Goal: Task Accomplishment & Management: Manage account settings

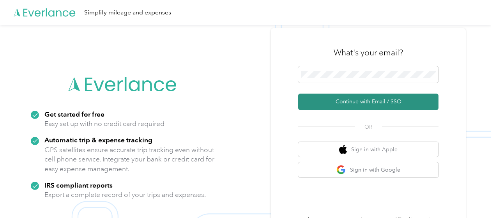
click at [365, 99] on button "Continue with Email / SSO" at bounding box center [368, 101] width 140 height 16
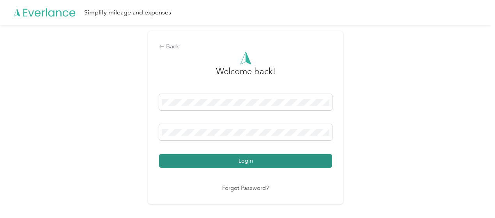
click at [250, 161] on button "Login" at bounding box center [245, 161] width 173 height 14
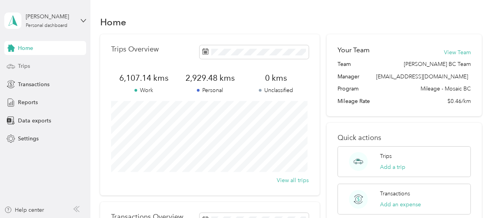
click at [22, 66] on span "Trips" at bounding box center [24, 66] width 12 height 8
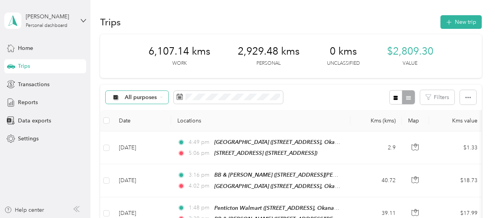
click at [162, 97] on icon at bounding box center [161, 96] width 3 height 3
click at [142, 124] on span "Unclassified" at bounding box center [178, 121] width 106 height 8
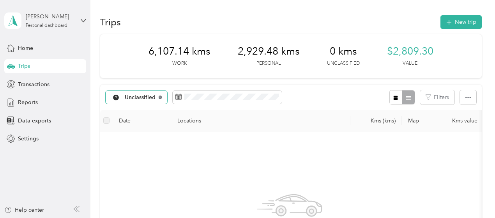
click at [159, 95] on icon at bounding box center [160, 96] width 3 height 3
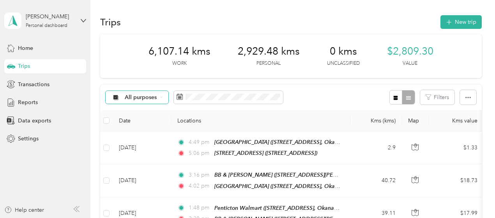
click at [160, 95] on icon at bounding box center [161, 96] width 3 height 3
click at [139, 111] on li "All purposes" at bounding box center [171, 108] width 130 height 14
click at [102, 45] on div "6,107.14 kms Work 2,929.48 kms Personal 0 kms Unclassified $2,809.30 Value" at bounding box center [290, 56] width 381 height 44
click at [435, 96] on button "Filters" at bounding box center [437, 97] width 34 height 14
click at [439, 95] on button "Filters" at bounding box center [437, 97] width 34 height 14
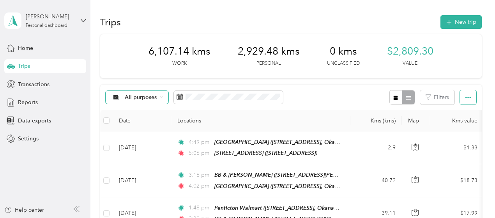
click at [465, 97] on icon "button" at bounding box center [467, 97] width 5 height 5
click at [337, 94] on div "All purposes Filters" at bounding box center [290, 97] width 381 height 25
click at [393, 98] on icon "button" at bounding box center [395, 97] width 4 height 4
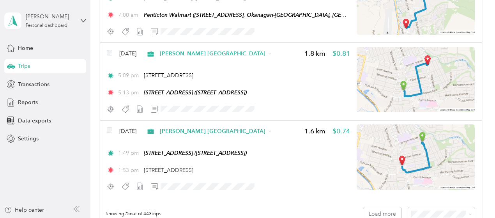
scroll to position [1967, 0]
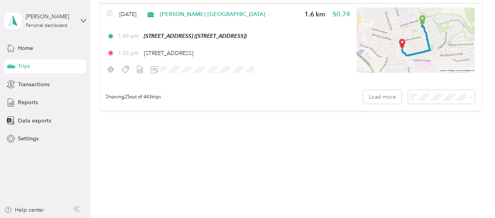
click at [419, 136] on span "100 per load" at bounding box center [427, 136] width 32 height 7
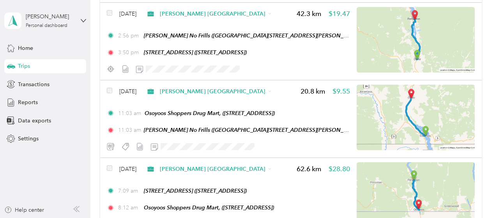
scroll to position [4369, 0]
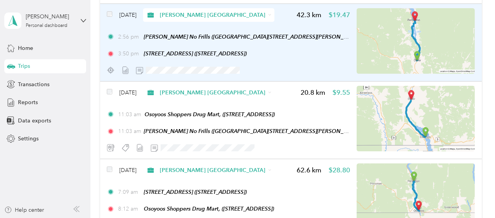
click at [314, 49] on div "3:50 pm [STREET_ADDRESS] ([STREET_ADDRESS])" at bounding box center [228, 53] width 243 height 8
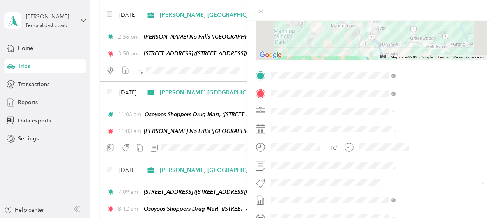
scroll to position [156, 0]
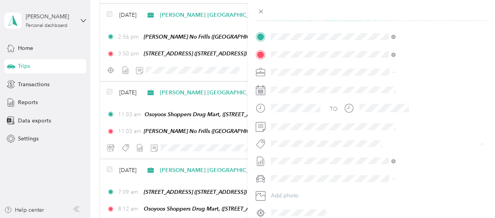
click at [382, 175] on li "P&g Continuity" at bounding box center [416, 172] width 130 height 15
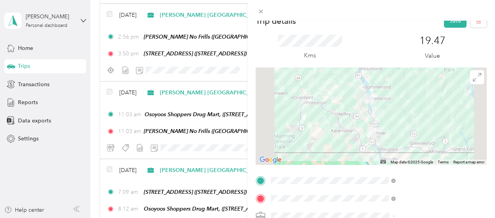
scroll to position [0, 0]
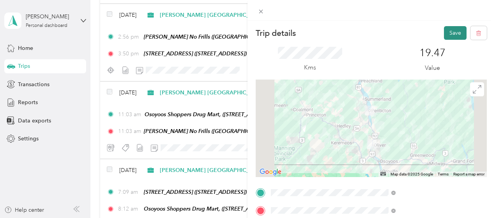
click at [449, 34] on button "Save" at bounding box center [455, 33] width 23 height 14
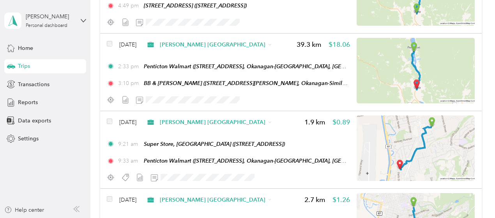
scroll to position [4096, 0]
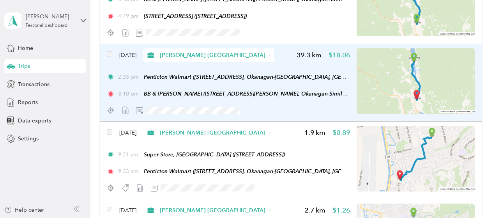
click at [246, 86] on div "2:33 pm Penticton Walmart ([STREET_ADDRESS], Okanagan-Similkameen, [GEOGRAPHIC_…" at bounding box center [228, 85] width 243 height 25
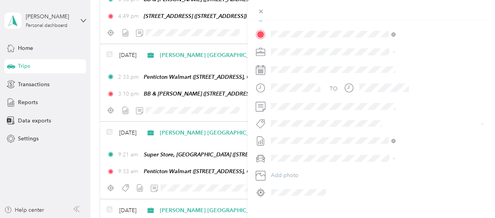
scroll to position [191, 0]
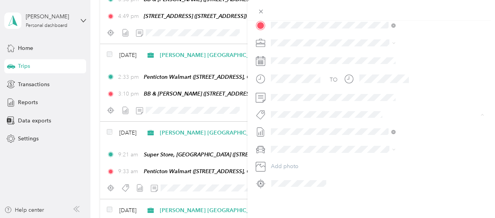
click at [400, 137] on button "Wt - Meta Project Cost Capture" at bounding box center [395, 137] width 78 height 10
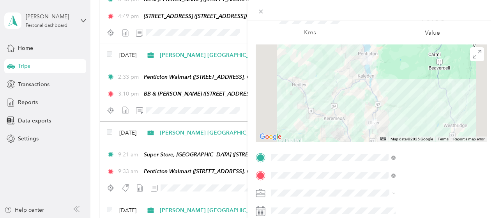
scroll to position [0, 0]
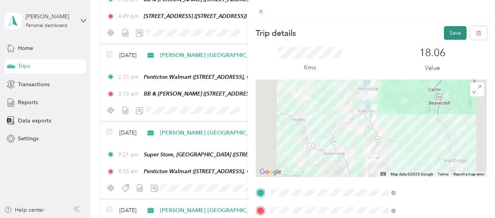
click at [447, 32] on button "Save" at bounding box center [455, 33] width 23 height 14
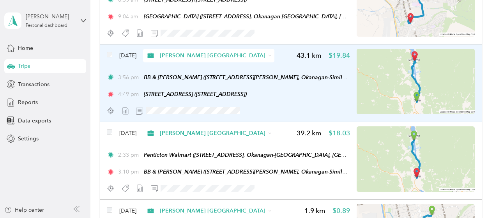
scroll to position [3979, 0]
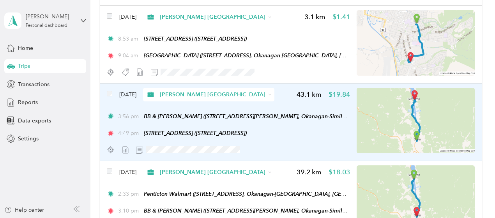
click at [329, 124] on div "3:56 pm BB & [PERSON_NAME] (125-[STREET_ADDRESS][PERSON_NAME], Okanagan-Similka…" at bounding box center [228, 124] width 243 height 25
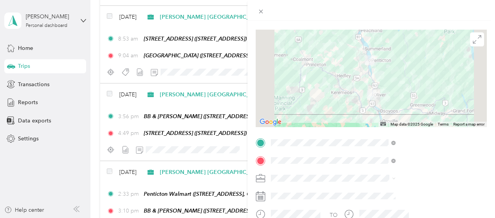
scroll to position [117, 0]
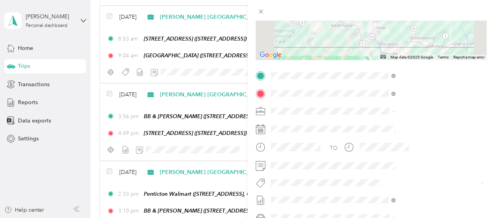
click at [398, 153] on button "Wt - Meta Project Cost Capture" at bounding box center [395, 150] width 78 height 10
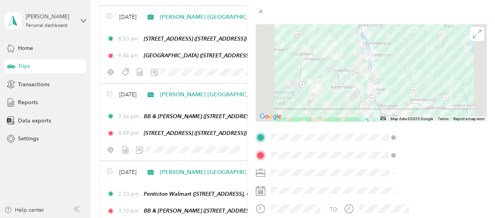
scroll to position [0, 0]
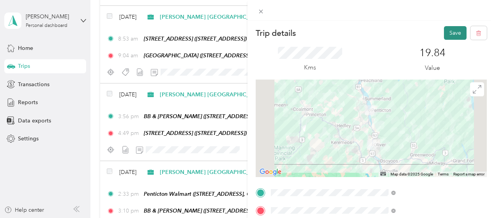
click at [446, 31] on button "Save" at bounding box center [455, 33] width 23 height 14
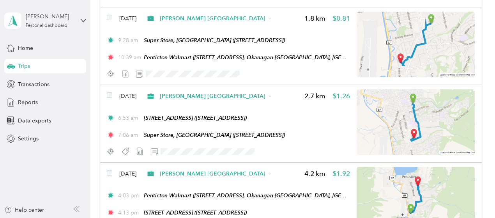
scroll to position [3629, 0]
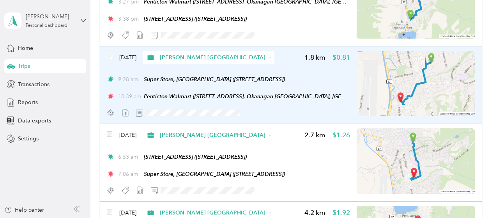
click at [340, 78] on div "9:28 am Super Store, [GEOGRAPHIC_DATA] ([STREET_ADDRESS])" at bounding box center [228, 79] width 243 height 8
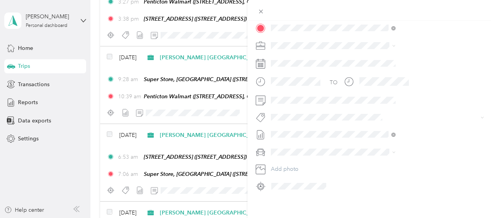
scroll to position [191, 0]
click at [389, 149] on span "Wt Walmart Signage" at bounding box center [384, 151] width 46 height 7
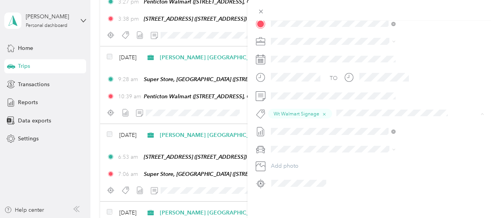
click at [401, 132] on button "Wt Multi-studio Cost Capture" at bounding box center [393, 133] width 74 height 10
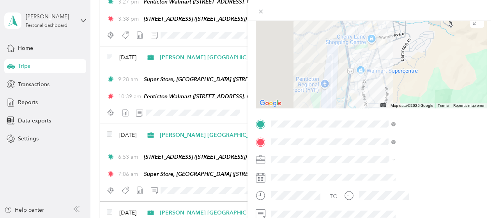
scroll to position [0, 0]
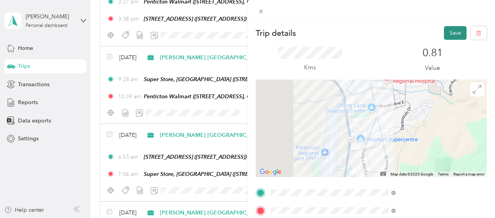
click at [448, 31] on button "Save" at bounding box center [455, 33] width 23 height 14
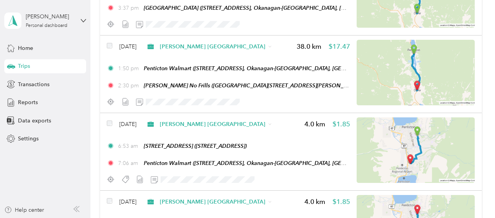
scroll to position [3395, 0]
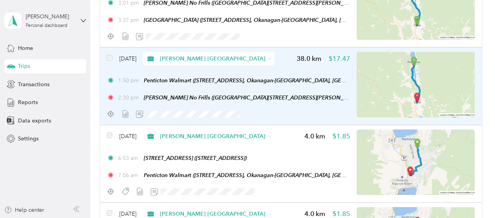
click at [350, 81] on div "[DATE] [PERSON_NAME] [GEOGRAPHIC_DATA] 38.0 km $17.47 1:50 pm Penticton Walmart…" at bounding box center [290, 87] width 381 height 78
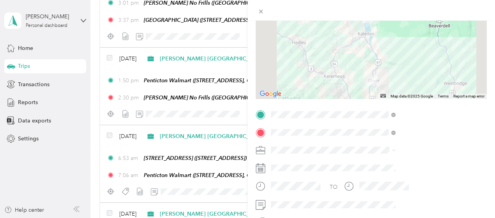
scroll to position [117, 0]
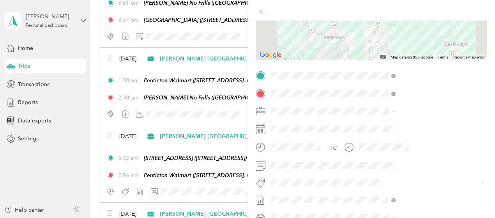
click at [375, 152] on span "P&g Continuity" at bounding box center [377, 151] width 33 height 7
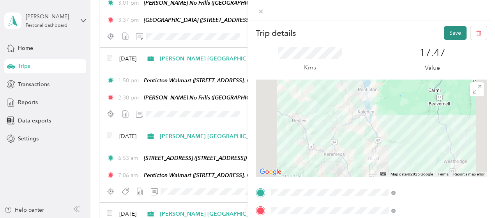
click at [447, 33] on button "Save" at bounding box center [455, 33] width 23 height 14
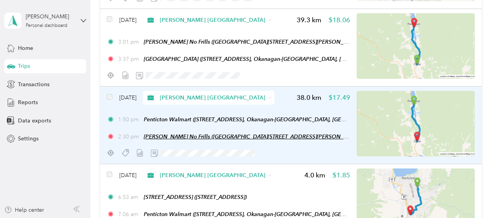
scroll to position [3278, 0]
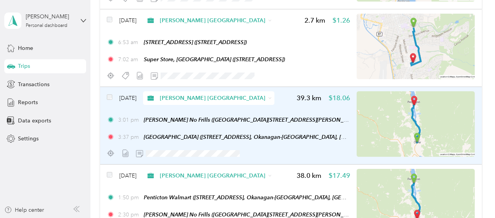
click at [351, 125] on div "[DATE] [PERSON_NAME] [GEOGRAPHIC_DATA] 39.3 km $18.06 3:01 pm [PERSON_NAME] No …" at bounding box center [290, 126] width 381 height 78
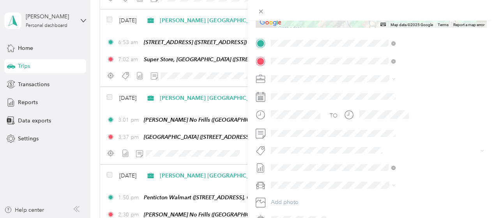
scroll to position [156, 0]
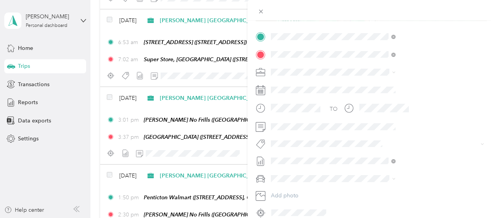
click at [390, 173] on li "P&g Continuity" at bounding box center [416, 167] width 130 height 15
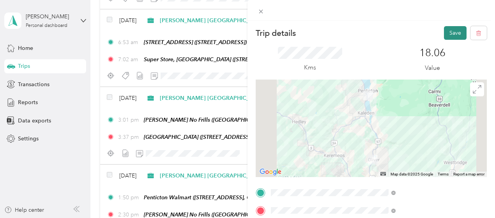
click at [449, 32] on button "Save" at bounding box center [455, 33] width 23 height 14
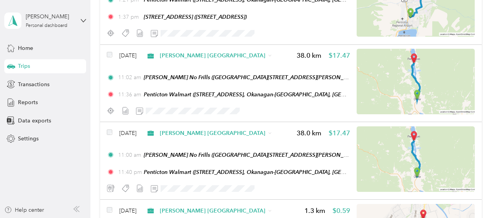
scroll to position [2538, 0]
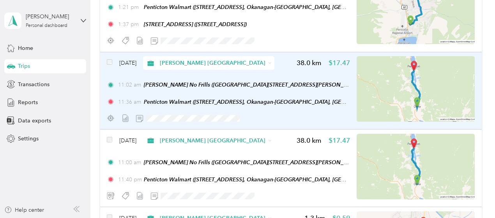
click at [350, 108] on div "[DATE] [PERSON_NAME] [GEOGRAPHIC_DATA] 38.0 km $17.47 11:02 am [PERSON_NAME] No…" at bounding box center [290, 91] width 381 height 78
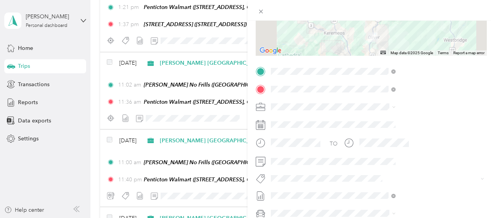
scroll to position [156, 0]
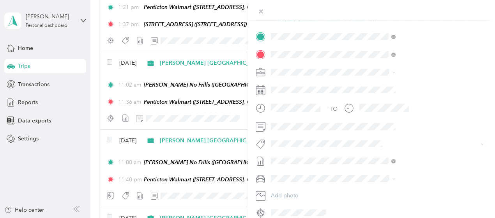
click at [374, 157] on button "Lego Blitz" at bounding box center [372, 153] width 32 height 10
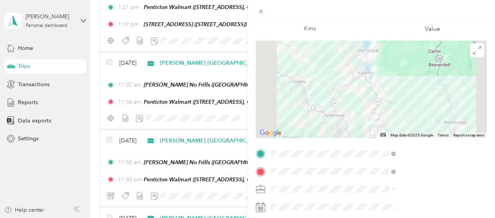
scroll to position [0, 0]
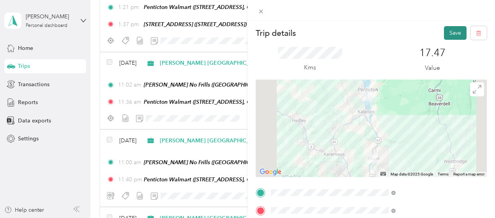
click at [448, 33] on button "Save" at bounding box center [455, 33] width 23 height 14
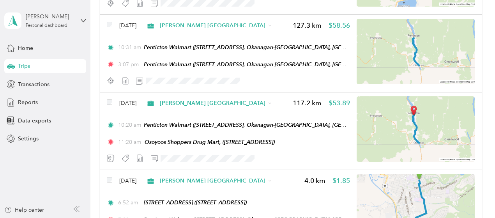
scroll to position [2226, 0]
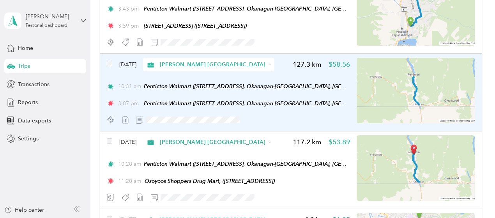
click at [351, 83] on div "[DATE] [PERSON_NAME] [GEOGRAPHIC_DATA] 127.3 km $58.56 10:31 am Penticton Walma…" at bounding box center [290, 93] width 381 height 78
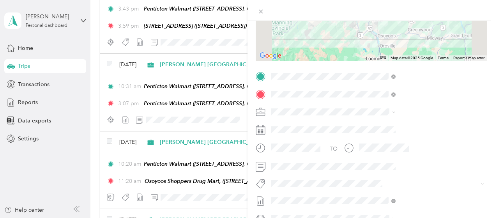
scroll to position [117, 0]
click at [382, 167] on button "Rt Coty Reset" at bounding box center [375, 166] width 39 height 10
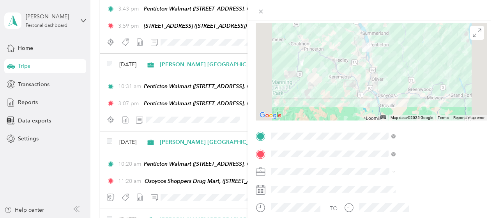
scroll to position [0, 0]
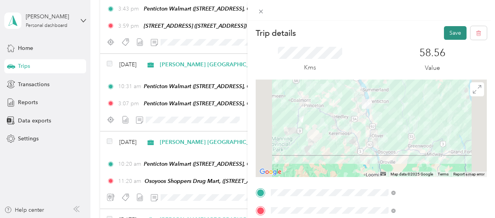
click at [450, 33] on button "Save" at bounding box center [455, 33] width 23 height 14
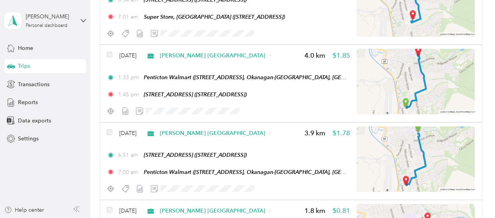
scroll to position [1681, 0]
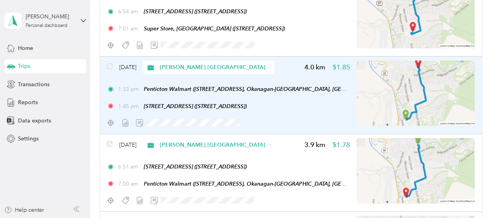
click at [352, 85] on div "[DATE] [PERSON_NAME] [GEOGRAPHIC_DATA] 4.0 km $1.85 1:33 pm Penticton Walmart (…" at bounding box center [290, 95] width 381 height 78
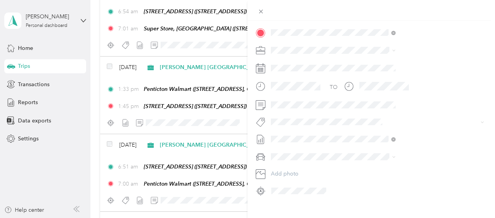
scroll to position [191, 0]
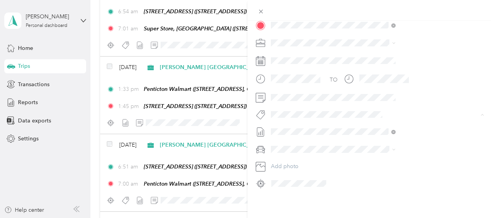
click at [377, 134] on span "P&g Continuity" at bounding box center [377, 137] width 33 height 7
click at [380, 136] on span "Rt Coty Reset" at bounding box center [375, 136] width 28 height 7
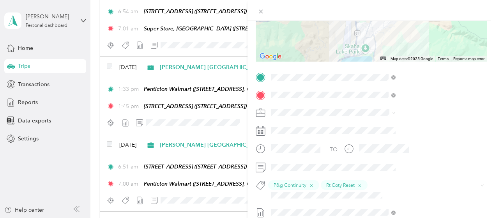
scroll to position [0, 0]
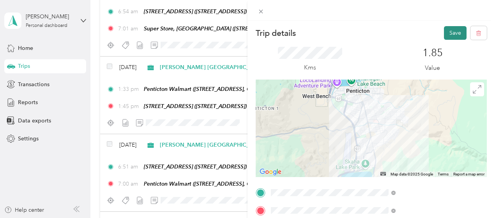
click at [448, 32] on button "Save" at bounding box center [455, 33] width 23 height 14
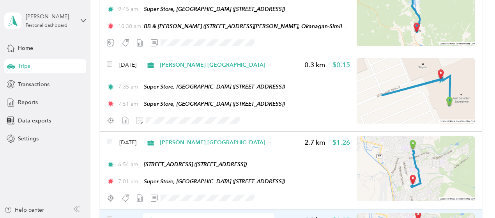
scroll to position [1525, 0]
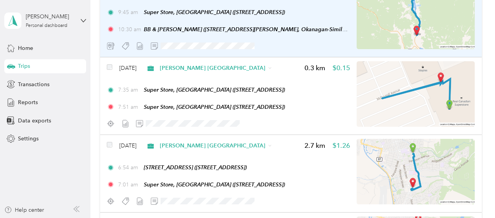
drag, startPoint x: 341, startPoint y: 100, endPoint x: 350, endPoint y: 18, distance: 82.2
click at [350, 18] on div "[DATE] [PERSON_NAME] [GEOGRAPHIC_DATA] 40.4 km $18.58 9:45 am Super Store, [GEO…" at bounding box center [290, 19] width 381 height 78
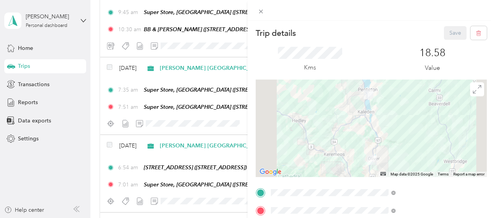
click at [189, 92] on div "Trip details Save This trip cannot be edited because it is either under review,…" at bounding box center [247, 109] width 495 height 218
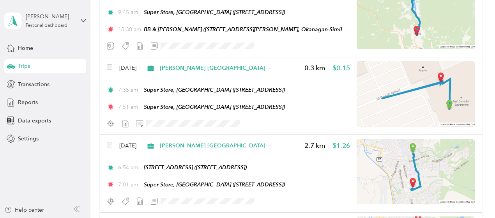
click at [189, 92] on span "Super Store, [GEOGRAPHIC_DATA] ([STREET_ADDRESS])" at bounding box center [214, 89] width 141 height 6
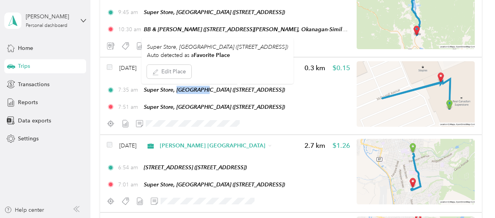
click at [189, 92] on span "Super Store, [GEOGRAPHIC_DATA] ([STREET_ADDRESS])" at bounding box center [214, 89] width 141 height 6
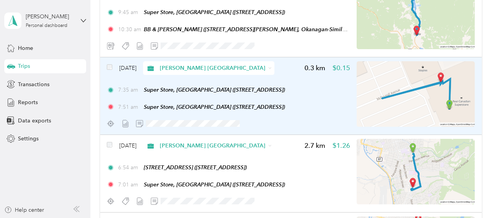
click at [349, 93] on div "[DATE] [PERSON_NAME] Canada 0.3 km $0.15 7:35 am Super Store, [GEOGRAPHIC_DATA]…" at bounding box center [290, 96] width 381 height 78
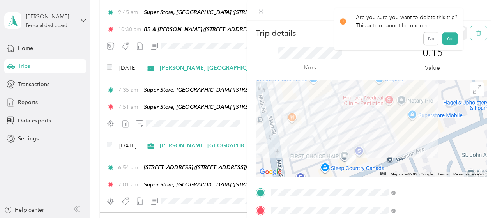
click at [479, 32] on icon "button" at bounding box center [479, 33] width 0 height 2
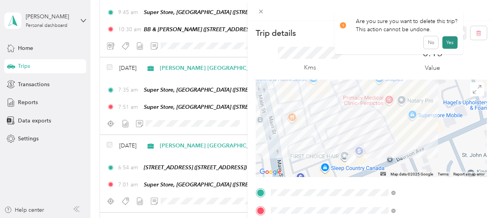
click at [448, 38] on button "Yes" at bounding box center [449, 42] width 15 height 12
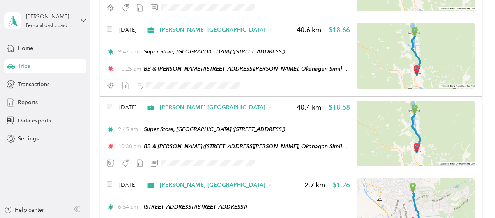
scroll to position [1369, 0]
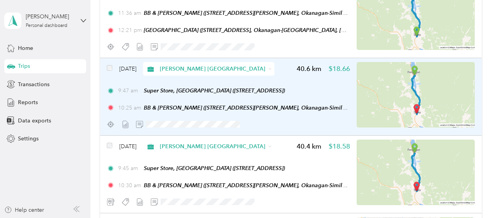
click at [349, 99] on div "[DATE] [PERSON_NAME] [GEOGRAPHIC_DATA] 40.6 km $18.66 9:47 am Super Store, [GEO…" at bounding box center [290, 97] width 381 height 78
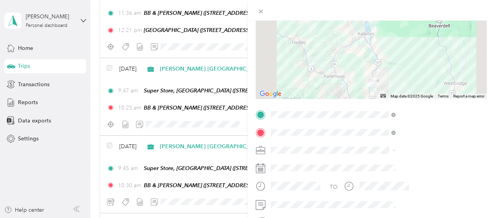
scroll to position [117, 0]
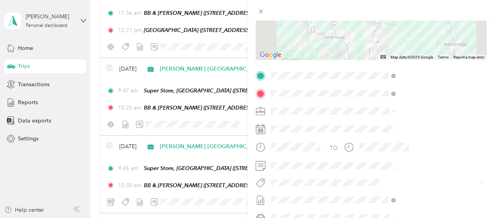
click at [402, 152] on button "Wt - Meta Project Cost Capture" at bounding box center [395, 151] width 78 height 10
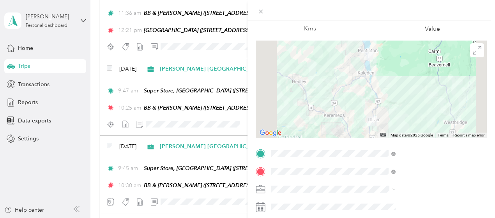
scroll to position [0, 0]
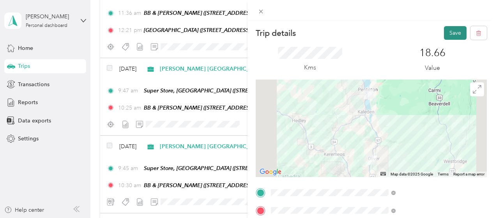
click at [449, 34] on button "Save" at bounding box center [455, 33] width 23 height 14
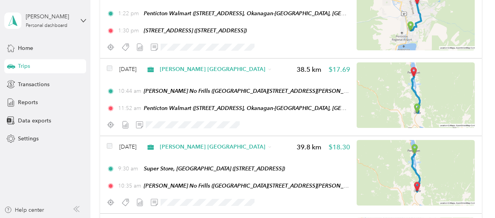
scroll to position [824, 0]
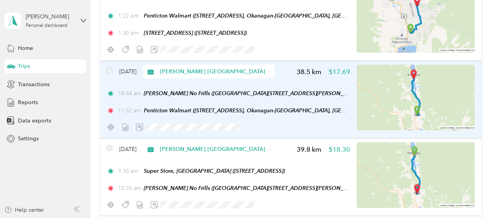
click at [243, 102] on div "10:44 am [PERSON_NAME] No Frills ([GEOGRAPHIC_DATA][STREET_ADDRESS][PERSON_NAME…" at bounding box center [228, 101] width 243 height 25
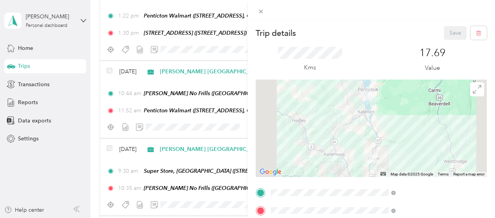
click at [335, 123] on form "Trip details Save This trip cannot be edited because it is either under review,…" at bounding box center [370, 200] width 247 height 348
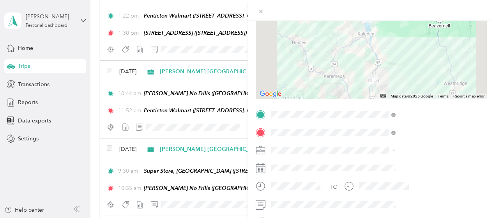
scroll to position [156, 0]
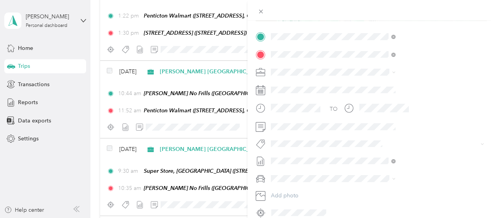
click at [376, 172] on button "P&g Continuity" at bounding box center [378, 170] width 44 height 10
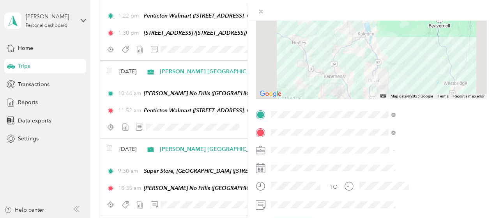
scroll to position [0, 0]
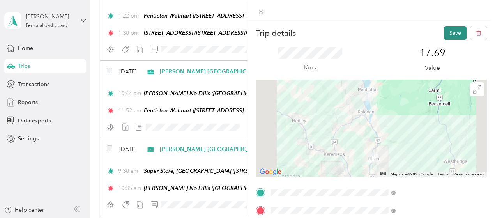
click at [448, 30] on button "Save" at bounding box center [455, 33] width 23 height 14
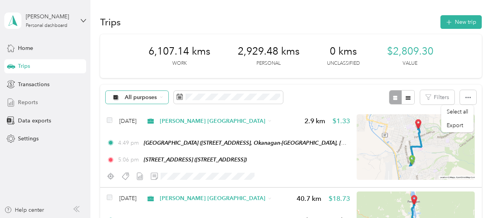
click at [26, 101] on span "Reports" at bounding box center [28, 102] width 20 height 8
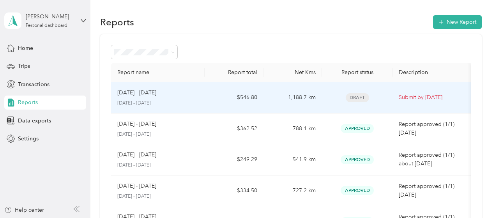
click at [375, 95] on div "Draft" at bounding box center [357, 97] width 58 height 9
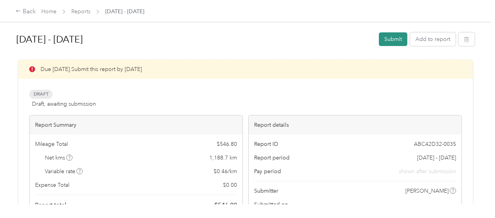
click at [395, 40] on button "Submit" at bounding box center [393, 39] width 28 height 14
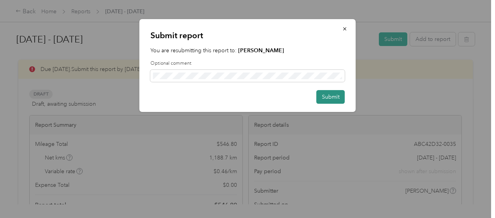
click at [328, 95] on button "Submit" at bounding box center [330, 97] width 28 height 14
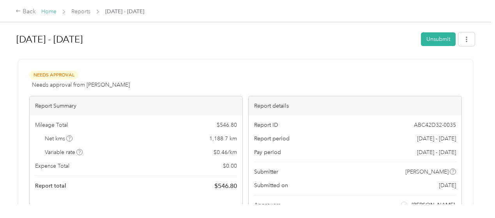
click at [52, 11] on link "Home" at bounding box center [48, 11] width 15 height 7
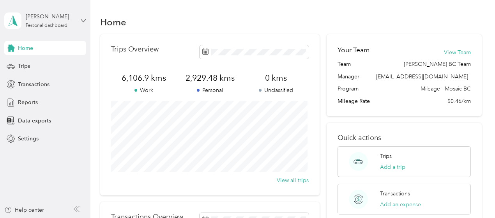
click at [82, 19] on icon at bounding box center [83, 20] width 5 height 5
click at [28, 64] on div "Log out" at bounding box center [108, 60] width 197 height 14
